Goal: Find specific fact

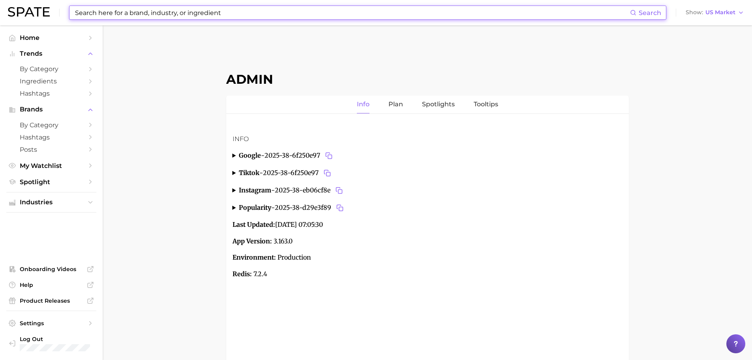
click at [279, 9] on input at bounding box center [352, 12] width 556 height 13
paste input "No Makeup Makeup"
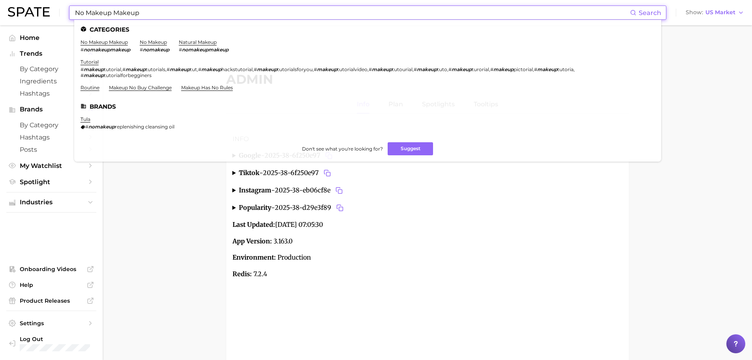
type input "No Makeup Makeup"
